Goal: Navigation & Orientation: Find specific page/section

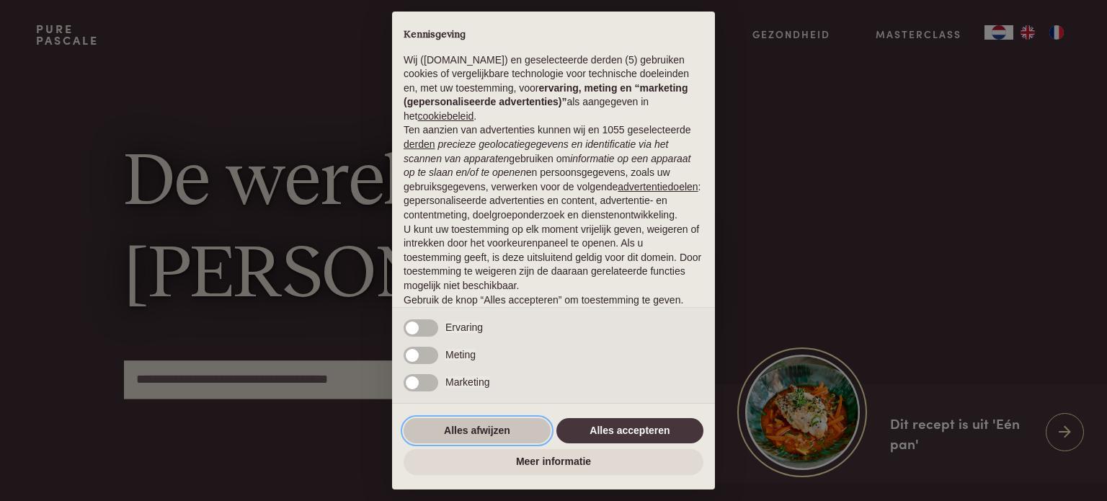
click at [447, 431] on button "Alles afwijzen" at bounding box center [476, 431] width 147 height 26
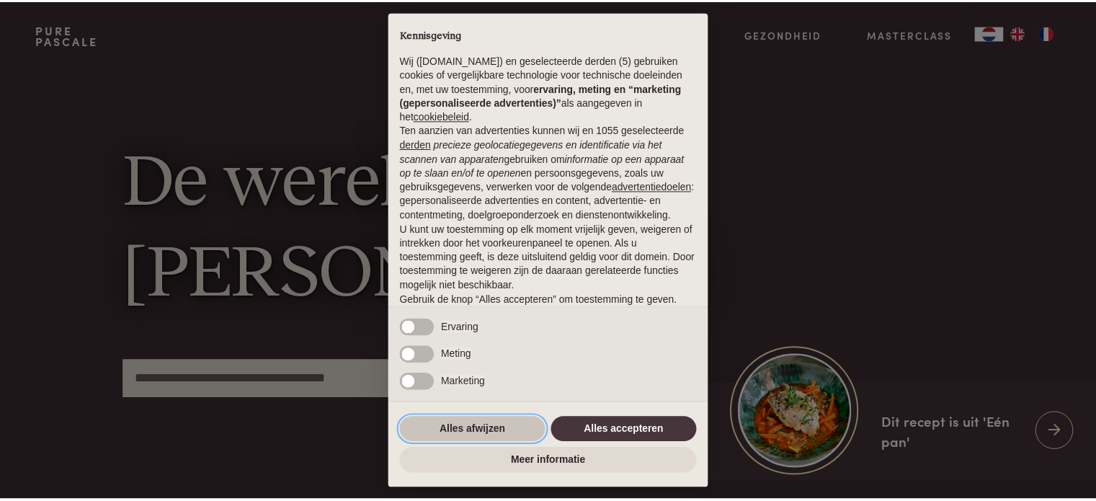
scroll to position [78, 0]
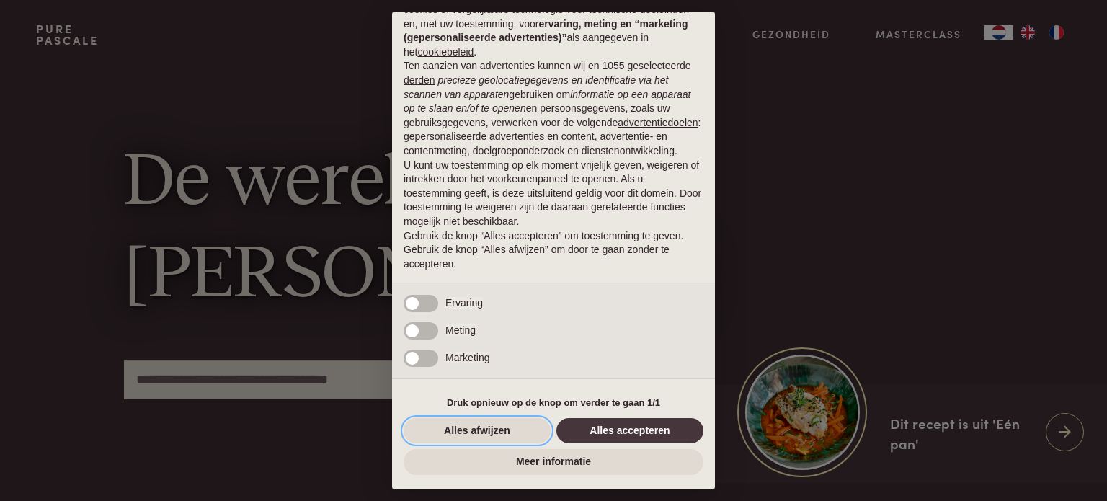
click at [488, 434] on button "Alles afwijzen" at bounding box center [476, 431] width 147 height 26
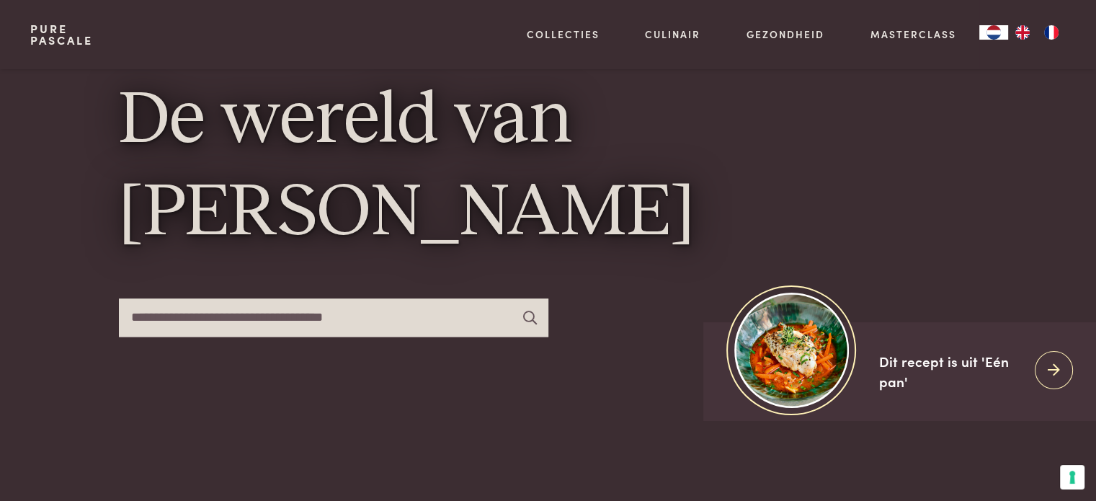
scroll to position [86, 0]
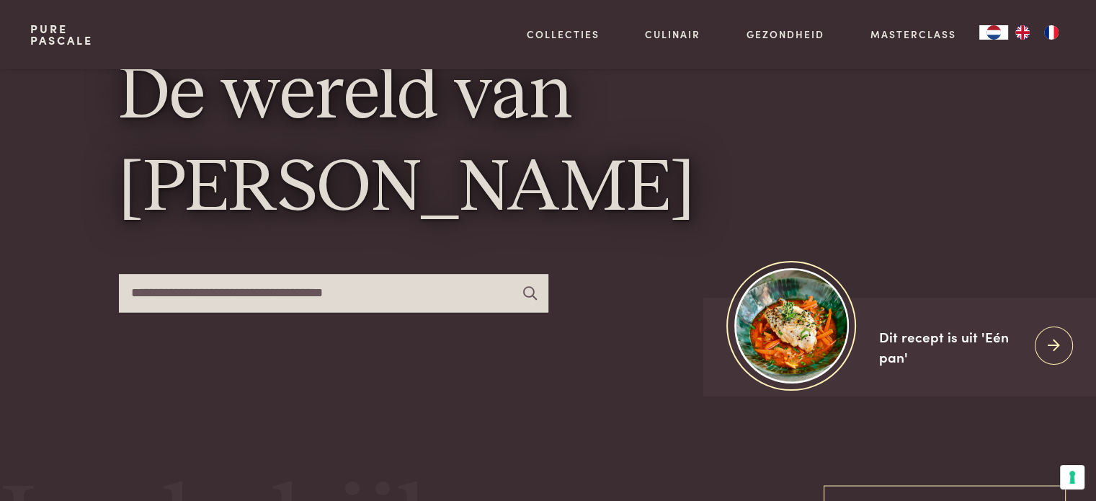
click at [986, 30] on img "NL" at bounding box center [993, 32] width 17 height 14
click at [1057, 34] on img "FR" at bounding box center [1051, 32] width 17 height 14
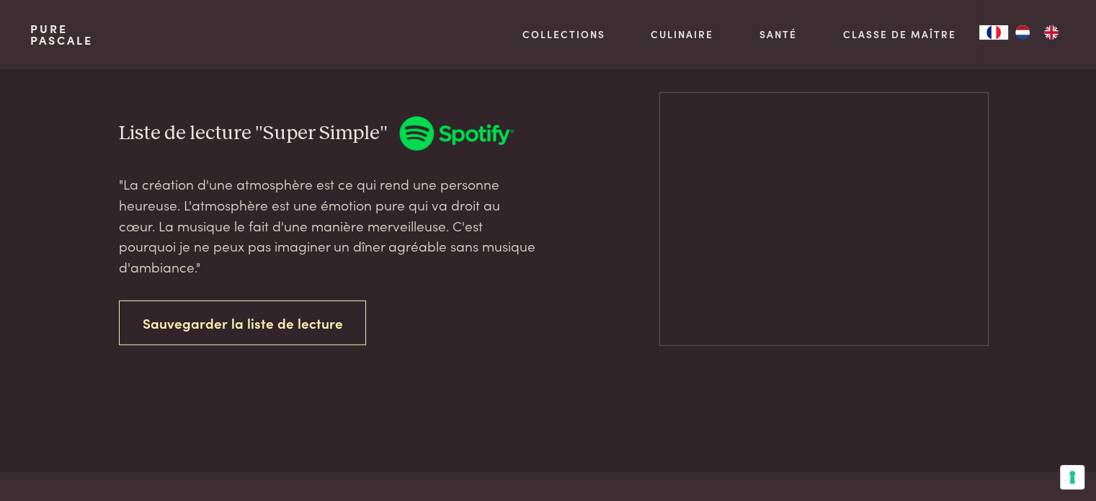
scroll to position [3802, 0]
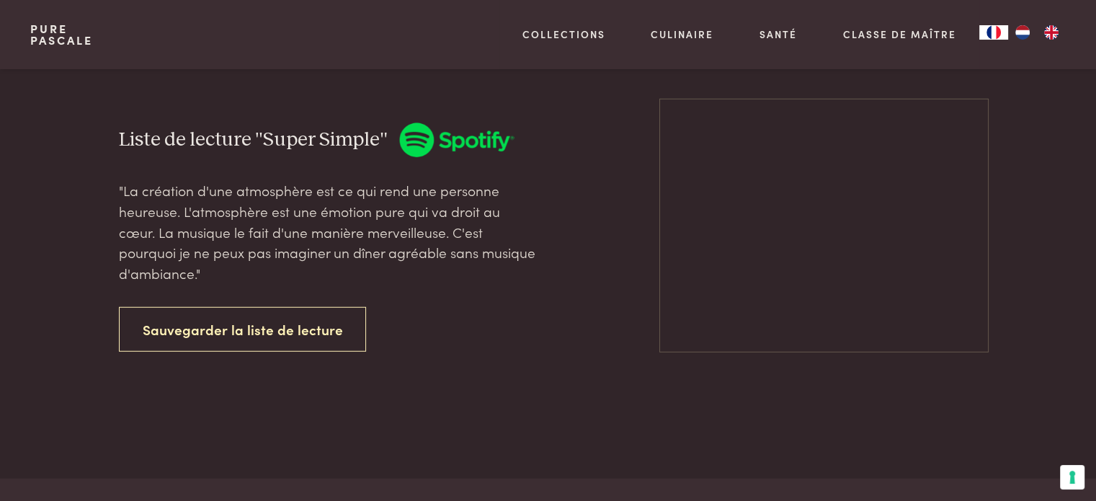
click at [1074, 377] on div "Liste de lecture "Super Simple" "La création d'une atmosphère est ce qui rend u…" at bounding box center [548, 237] width 1081 height 483
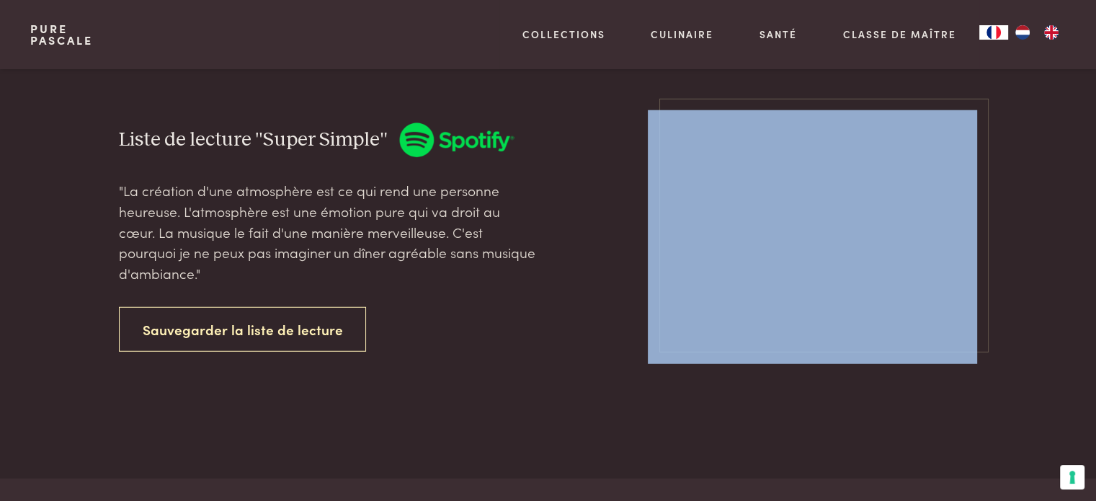
click at [1075, 375] on div "Liste de lecture "Super Simple" "La création d'une atmosphère est ce qui rend u…" at bounding box center [548, 237] width 1081 height 483
click at [1033, 195] on div "Liste de lecture "Super Simple" "La création d'une atmosphère est ce qui rend u…" at bounding box center [547, 237] width 1035 height 483
